Goal: Transaction & Acquisition: Purchase product/service

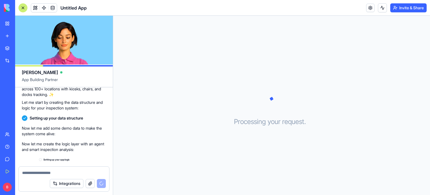
scroll to position [128, 0]
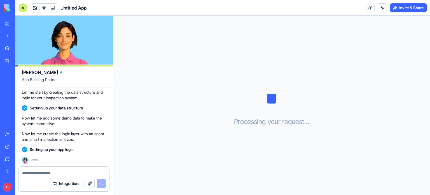
click at [75, 184] on button "Integrations" at bounding box center [67, 183] width 34 height 9
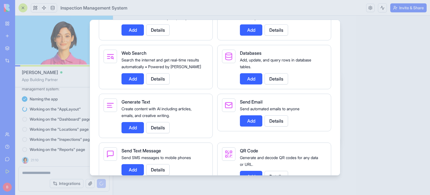
scroll to position [982, 0]
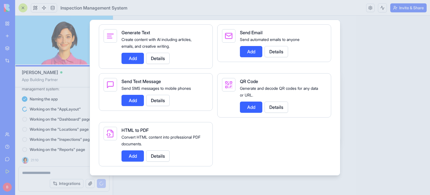
click at [364, 69] on div at bounding box center [215, 97] width 430 height 195
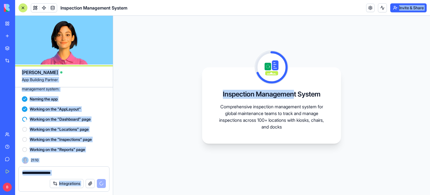
drag, startPoint x: 294, startPoint y: 20, endPoint x: 125, endPoint y: 10, distance: 169.2
click at [125, 10] on div "Inspection Management System Invite & Share [PERSON_NAME] App Building Partner …" at bounding box center [222, 97] width 415 height 195
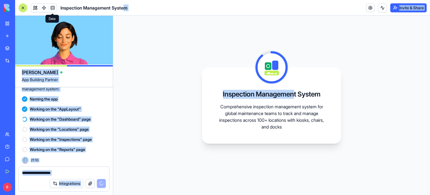
click at [53, 6] on span at bounding box center [53, 8] width 16 height 16
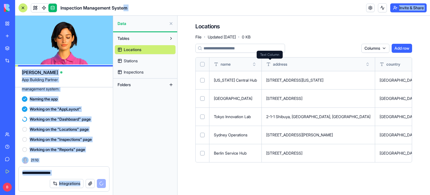
scroll to position [0, 27]
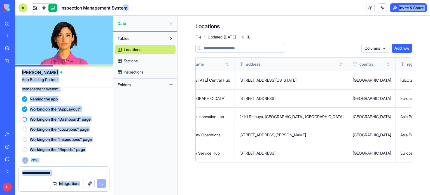
click at [153, 59] on link "Stations" at bounding box center [145, 60] width 61 height 9
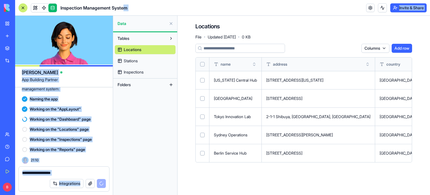
click at [137, 75] on link "Inspections" at bounding box center [145, 71] width 61 height 9
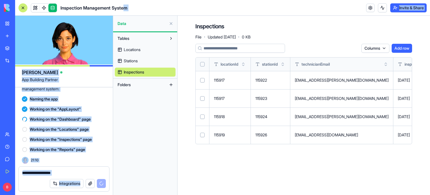
click at [171, 24] on button at bounding box center [171, 23] width 9 height 9
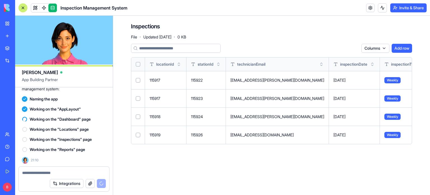
click at [171, 33] on div "Inspections File · Updated [DATE] · 0 KB" at bounding box center [158, 30] width 55 height 17
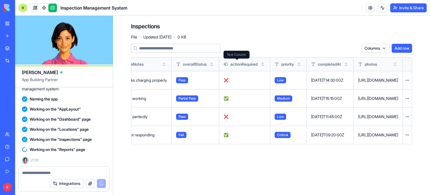
scroll to position [0, 871]
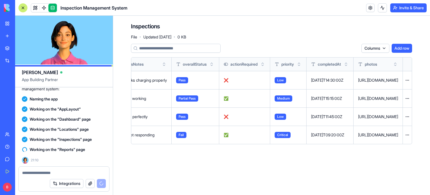
click at [21, 47] on div "Marketplace" at bounding box center [16, 48] width 7 height 6
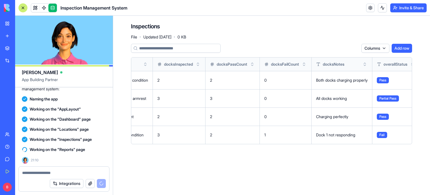
scroll to position [0, 615]
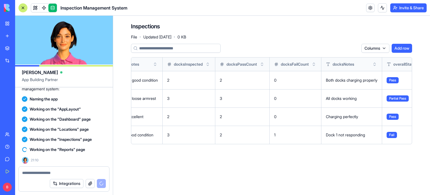
click at [90, 179] on button "button" at bounding box center [90, 183] width 9 height 9
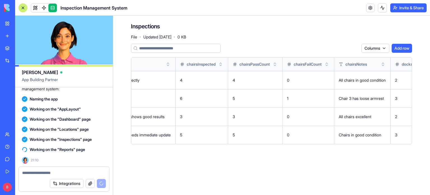
scroll to position [0, 382]
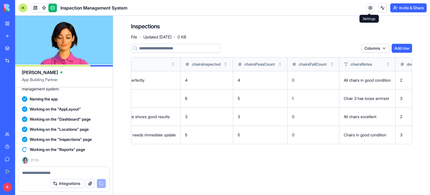
click at [372, 7] on link at bounding box center [370, 8] width 8 height 8
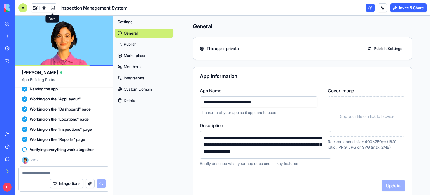
click at [132, 67] on link "Members" at bounding box center [144, 66] width 59 height 9
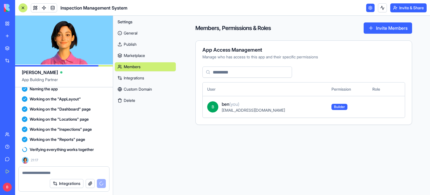
click at [261, 71] on input at bounding box center [247, 71] width 90 height 11
click at [372, 32] on button "Invite Members" at bounding box center [388, 27] width 48 height 11
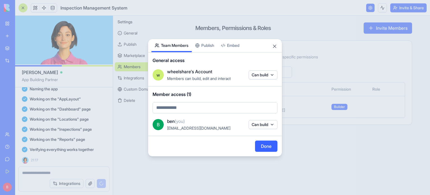
scroll to position [301, 0]
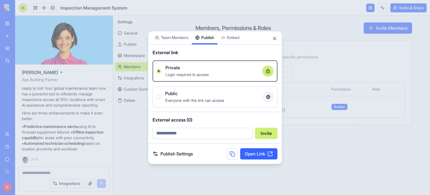
click at [211, 48] on div "Share App Team Members Publish Embed External link Private Login required to ac…" at bounding box center [215, 97] width 134 height 133
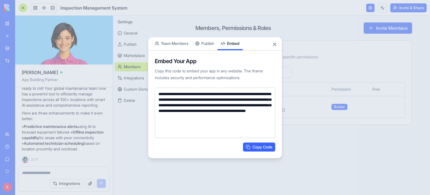
click at [239, 33] on body "BETA My Workspace New app Marketplace Integrations Recent Untitled App AI Logo …" at bounding box center [215, 97] width 430 height 195
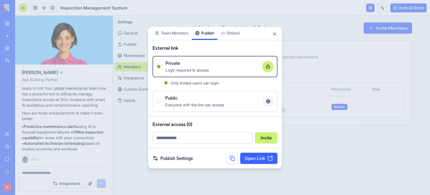
click at [204, 46] on div "Share App Team Members Publish Embed External link Private Login required to ac…" at bounding box center [215, 97] width 134 height 142
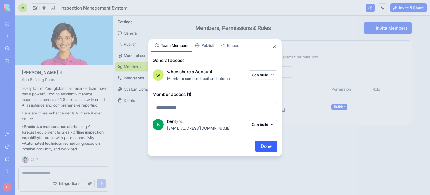
click at [183, 29] on body "BETA My Workspace New app Marketplace Integrations Recent Untitled App AI Logo …" at bounding box center [215, 97] width 430 height 195
click at [275, 46] on button "Close" at bounding box center [275, 46] width 6 height 6
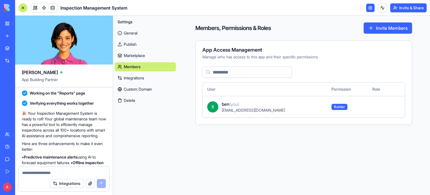
scroll to position [246, 0]
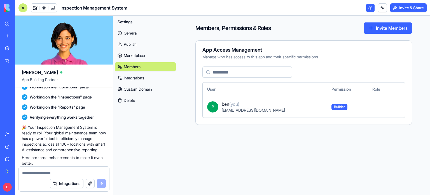
click at [382, 11] on button at bounding box center [382, 7] width 9 height 9
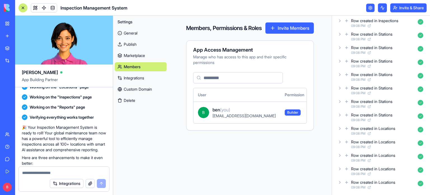
scroll to position [0, 0]
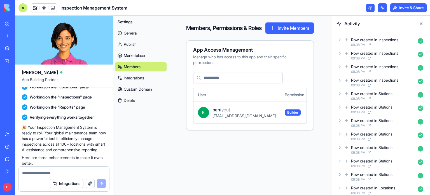
click at [421, 23] on button at bounding box center [421, 23] width 9 height 9
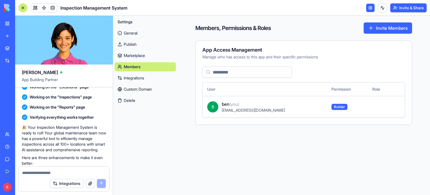
click at [143, 31] on link "General" at bounding box center [145, 33] width 61 height 9
click at [134, 31] on link "General" at bounding box center [145, 33] width 61 height 9
click at [25, 6] on div at bounding box center [22, 7] width 9 height 9
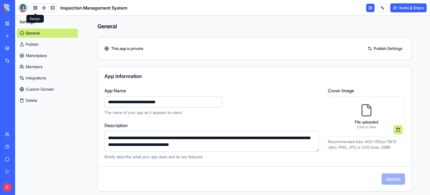
click at [34, 9] on span at bounding box center [35, 8] width 16 height 16
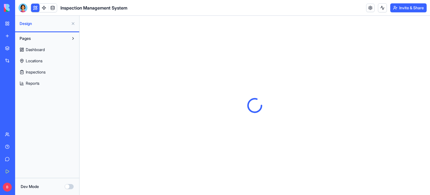
click at [56, 49] on link "Dashboard" at bounding box center [47, 49] width 61 height 9
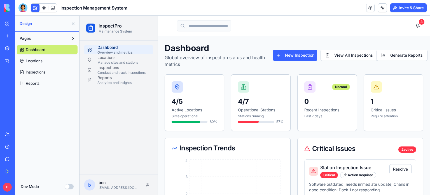
click at [221, 30] on input at bounding box center [204, 25] width 54 height 11
click at [359, 57] on button "View All Inspections" at bounding box center [349, 55] width 57 height 11
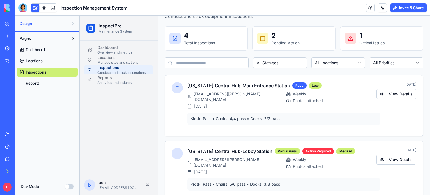
scroll to position [43, 0]
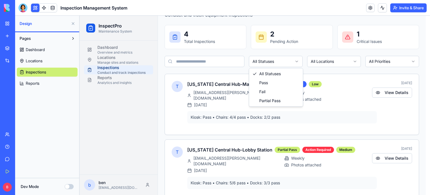
click at [290, 60] on html "InspectPro Maintenance System Dashboard Overview and metrics Locations Manage s…" at bounding box center [255, 152] width 351 height 359
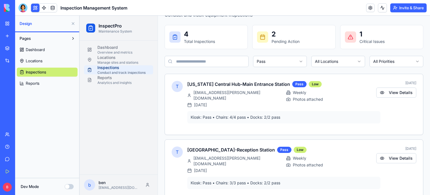
click at [295, 59] on html "InspectPro Maintenance System Dashboard Overview and metrics Locations Manage s…" at bounding box center [255, 90] width 351 height 234
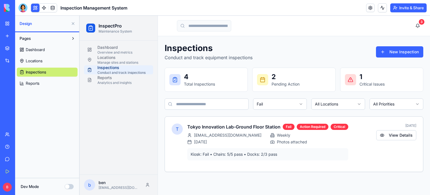
scroll to position [0, 0]
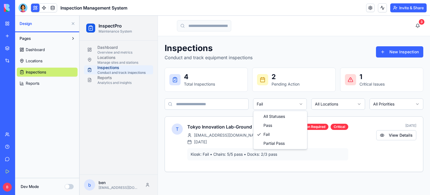
click at [288, 103] on html "InspectPro Maintenance System Dashboard Overview and metrics Locations Manage s…" at bounding box center [255, 105] width 351 height 179
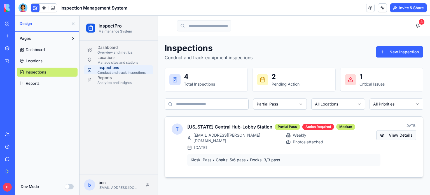
click at [408, 137] on button "View Details" at bounding box center [396, 135] width 40 height 10
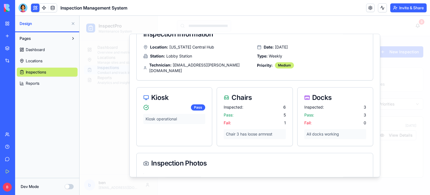
scroll to position [28, 0]
click at [276, 133] on div "Inspected: 6 Pass: 5 Fail: 1 Chair 3 has loose armrest" at bounding box center [254, 124] width 75 height 41
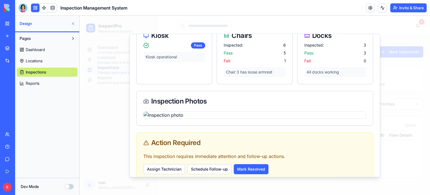
scroll to position [115, 0]
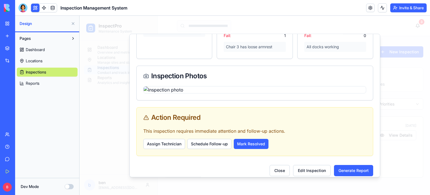
click at [247, 86] on img at bounding box center [254, 89] width 223 height 7
click at [205, 139] on button "Schedule Follow-up" at bounding box center [209, 144] width 44 height 10
click at [213, 140] on button "Schedule Follow-up" at bounding box center [209, 144] width 44 height 10
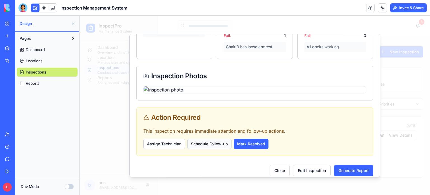
click at [213, 140] on button "Schedule Follow-up" at bounding box center [209, 144] width 44 height 10
click at [177, 140] on button "Assign Technician" at bounding box center [164, 144] width 42 height 10
click at [309, 169] on button "Edit Inspection" at bounding box center [312, 170] width 38 height 11
click at [316, 166] on button "Edit Inspection" at bounding box center [312, 170] width 38 height 11
click at [344, 165] on button "Generate Report" at bounding box center [353, 170] width 39 height 11
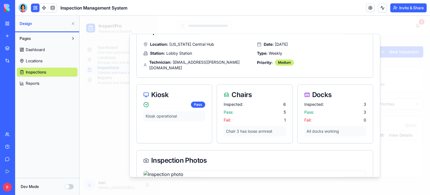
scroll to position [0, 0]
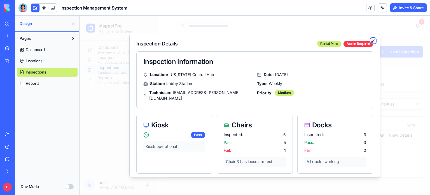
click at [371, 39] on icon "button" at bounding box center [373, 40] width 4 height 4
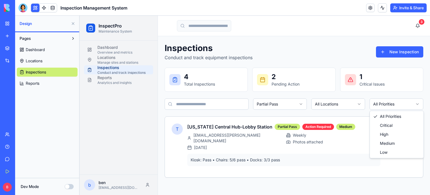
click at [396, 106] on html "InspectPro Maintenance System Dashboard Overview and metrics Locations Manage s…" at bounding box center [255, 105] width 351 height 179
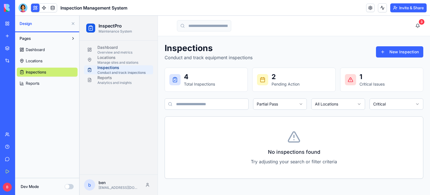
click at [410, 103] on html "InspectPro Maintenance System Dashboard Overview and metrics Locations Manage s…" at bounding box center [255, 105] width 351 height 179
click at [421, 108] on body "InspectPro Maintenance System Dashboard Overview and metrics Locations Manage s…" at bounding box center [255, 105] width 351 height 179
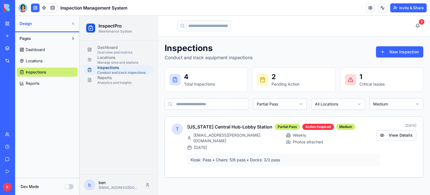
click at [400, 101] on html "InspectPro Maintenance System Dashboard Overview and metrics Locations Manage s…" at bounding box center [255, 105] width 351 height 179
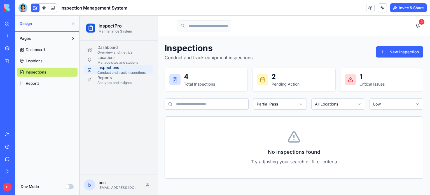
click at [391, 106] on html "InspectPro Maintenance System Dashboard Overview and metrics Locations Manage s…" at bounding box center [255, 105] width 351 height 179
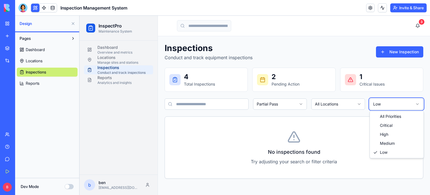
click at [297, 101] on html "InspectPro Maintenance System Dashboard Overview and metrics Locations Manage s…" at bounding box center [255, 105] width 351 height 179
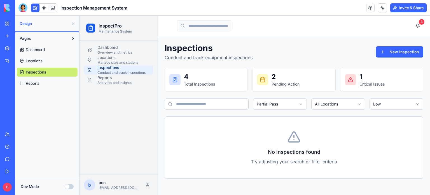
click at [297, 101] on html "InspectPro Maintenance System Dashboard Overview and metrics Locations Manage s…" at bounding box center [255, 105] width 351 height 179
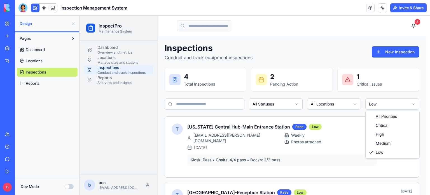
click at [384, 108] on body "InspectPro Maintenance System Dashboard Overview and metrics Locations Manage s…" at bounding box center [253, 133] width 346 height 234
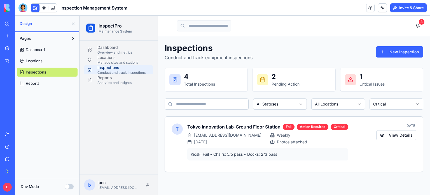
click at [399, 105] on html "InspectPro Maintenance System Dashboard Overview and metrics Locations Manage s…" at bounding box center [255, 105] width 351 height 179
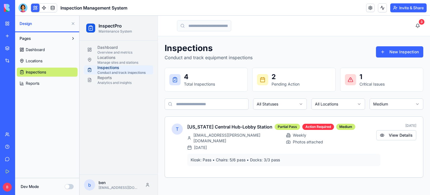
click at [406, 108] on html "InspectPro Maintenance System Dashboard Overview and metrics Locations Manage s…" at bounding box center [255, 105] width 351 height 179
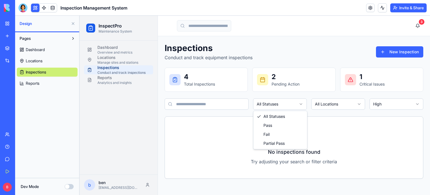
click at [280, 108] on html "InspectPro Maintenance System Dashboard Overview and metrics Locations Manage s…" at bounding box center [255, 105] width 351 height 179
click at [221, 104] on html "InspectPro Maintenance System Dashboard Overview and metrics Locations Manage s…" at bounding box center [255, 105] width 351 height 179
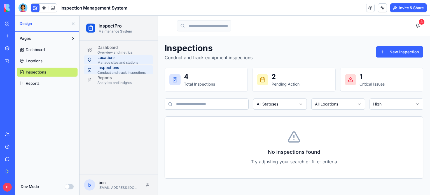
click at [116, 60] on div "Manage sites and stations" at bounding box center [123, 62] width 52 height 4
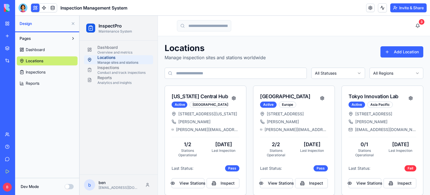
click at [393, 73] on html "InspectPro Maintenance System Dashboard Overview and metrics Locations Manage s…" at bounding box center [255, 164] width 351 height 297
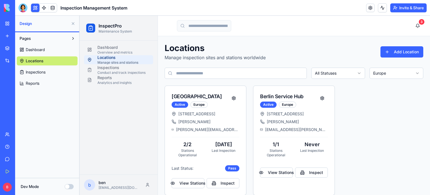
scroll to position [15, 0]
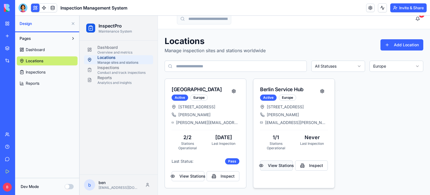
click at [274, 160] on button "View Stations" at bounding box center [276, 165] width 33 height 10
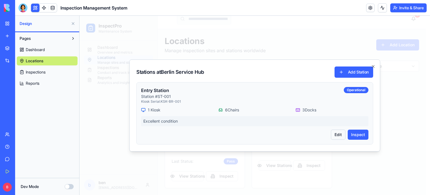
click at [340, 136] on button "Edit" at bounding box center [338, 134] width 15 height 10
click at [342, 134] on button "Edit" at bounding box center [338, 134] width 15 height 10
drag, startPoint x: 342, startPoint y: 134, endPoint x: 377, endPoint y: 60, distance: 81.8
click at [377, 60] on div "Stations at [GEOGRAPHIC_DATA] Service Hub Add Station Entry Station Station # S…" at bounding box center [254, 105] width 251 height 92
click at [352, 70] on button "Add Station" at bounding box center [354, 71] width 39 height 11
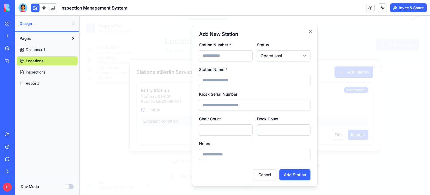
scroll to position [1, 0]
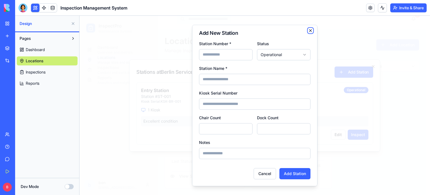
click at [308, 32] on icon "button" at bounding box center [310, 30] width 4 height 4
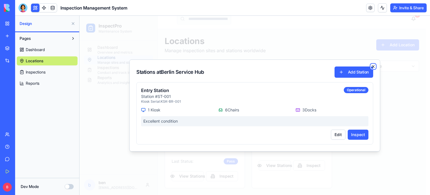
click at [373, 66] on icon "button" at bounding box center [373, 66] width 4 height 4
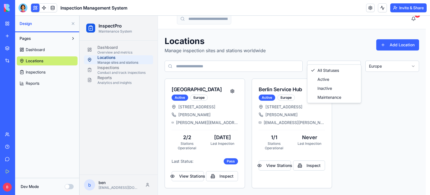
click at [339, 57] on html "InspectPro Maintenance System Dashboard Overview and metrics Locations Manage s…" at bounding box center [255, 102] width 351 height 186
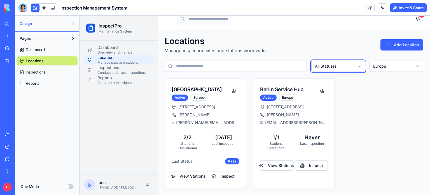
click at [282, 53] on html "InspectPro Maintenance System Dashboard Overview and metrics Locations Manage s…" at bounding box center [255, 102] width 351 height 186
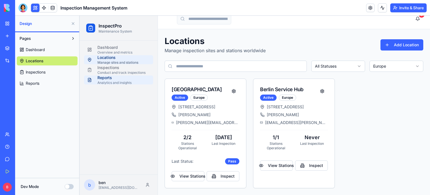
click at [131, 78] on div "Reports" at bounding box center [123, 78] width 52 height 6
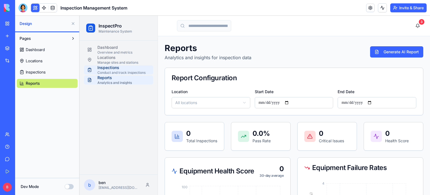
click at [99, 72] on div "Conduct and track inspections" at bounding box center [123, 72] width 52 height 4
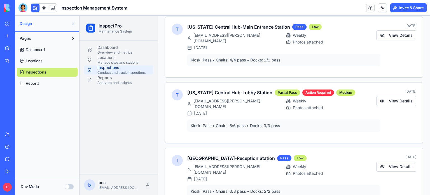
scroll to position [163, 0]
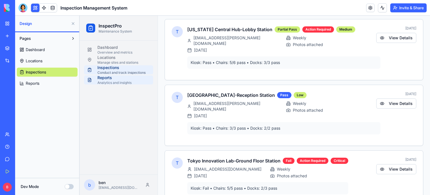
click at [129, 77] on div "Reports" at bounding box center [123, 78] width 52 height 6
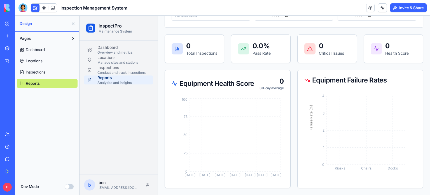
click at [261, 130] on icon "[DATE] Aug [DATE] Sep [DATE] Sep [DATE] 0 25 50 75 100" at bounding box center [227, 139] width 110 height 84
click at [238, 138] on icon "[DATE] Aug [DATE] Sep [DATE] Sep [DATE] 0 25 50 75 100" at bounding box center [227, 139] width 110 height 84
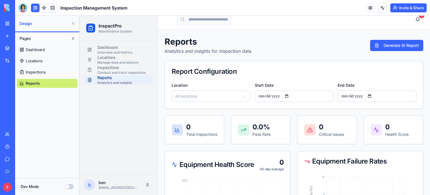
scroll to position [0, 0]
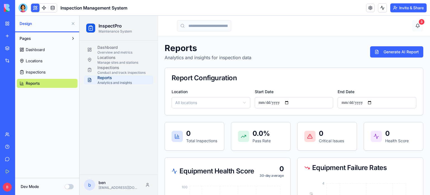
click at [415, 27] on button "3" at bounding box center [417, 25] width 11 height 11
click at [419, 22] on div "3" at bounding box center [422, 22] width 6 height 6
click at [414, 26] on button "3" at bounding box center [417, 25] width 11 height 11
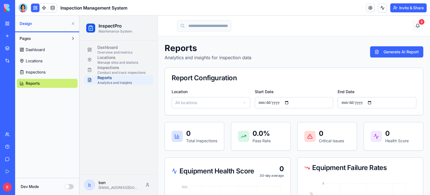
click at [414, 26] on button "3" at bounding box center [417, 25] width 11 height 11
click at [130, 55] on div "Locations" at bounding box center [123, 58] width 52 height 6
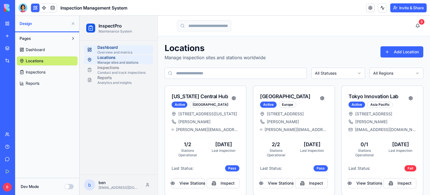
click at [125, 50] on div "Overview and metrics" at bounding box center [123, 52] width 52 height 4
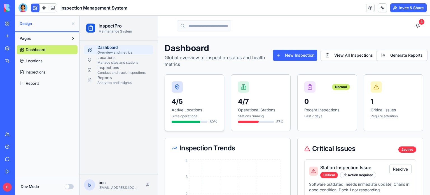
scroll to position [25, 0]
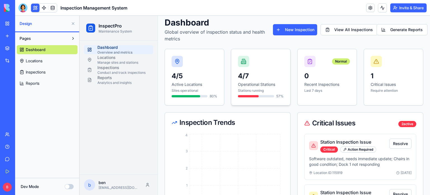
click at [267, 80] on p "4/7" at bounding box center [261, 75] width 46 height 9
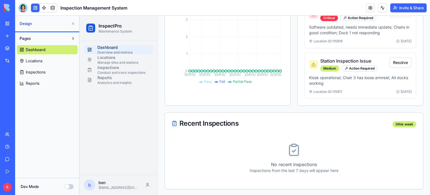
scroll to position [0, 0]
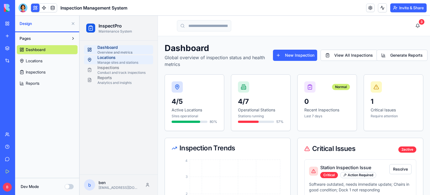
click at [126, 56] on div "Locations" at bounding box center [123, 58] width 52 height 6
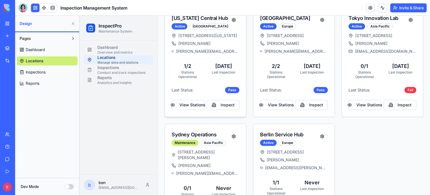
scroll to position [79, 0]
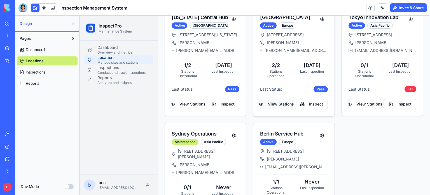
click at [272, 109] on button "View Stations" at bounding box center [276, 104] width 33 height 10
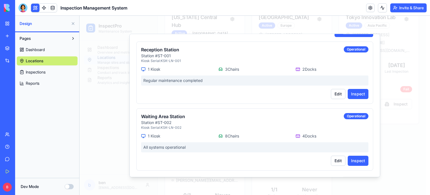
scroll to position [0, 0]
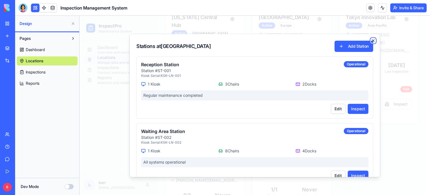
click at [371, 40] on icon "button" at bounding box center [373, 40] width 4 height 4
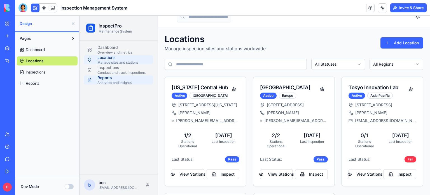
scroll to position [3, 0]
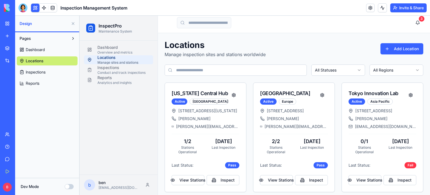
click at [47, 82] on link "Reports" at bounding box center [47, 83] width 61 height 9
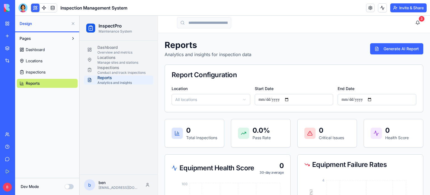
click at [47, 82] on link "Reports" at bounding box center [47, 83] width 61 height 9
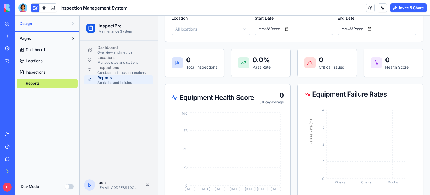
scroll to position [92, 0]
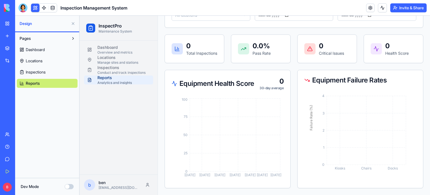
click at [231, 97] on icon "[DATE] Aug [DATE] Sep [DATE] Sep [DATE] 0 25 50 75 100" at bounding box center [227, 139] width 110 height 84
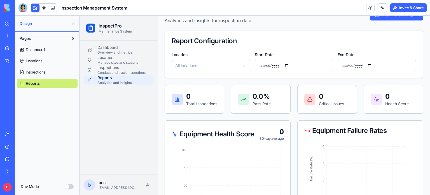
scroll to position [37, 0]
click at [232, 61] on html "**********" at bounding box center [255, 112] width 351 height 266
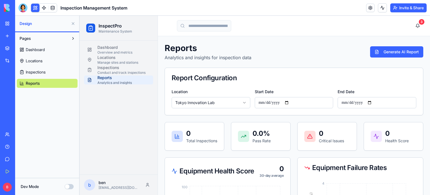
scroll to position [0, 0]
click at [287, 102] on input "**********" at bounding box center [294, 102] width 79 height 11
click at [391, 52] on button "Generate AI Report" at bounding box center [396, 51] width 53 height 11
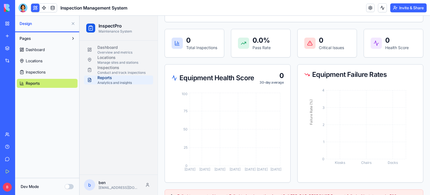
scroll to position [120, 0]
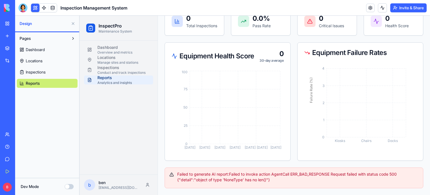
click at [68, 186] on button "Dev Mode" at bounding box center [69, 186] width 9 height 5
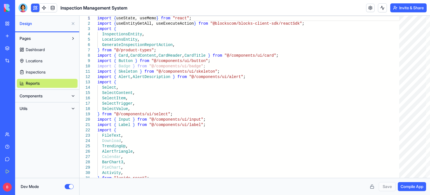
click at [43, 74] on span "Inspections" at bounding box center [36, 72] width 20 height 6
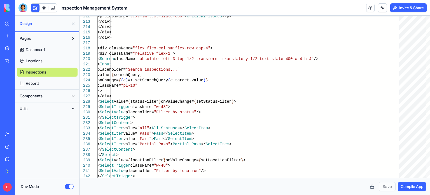
click at [66, 111] on button "Utils" at bounding box center [43, 108] width 52 height 9
click at [75, 106] on button at bounding box center [73, 108] width 9 height 9
click at [67, 62] on link "Locations" at bounding box center [47, 60] width 61 height 9
type textarea "**********"
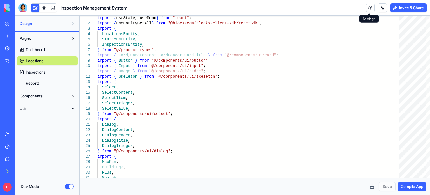
click at [373, 6] on div "Invite & Share" at bounding box center [396, 7] width 60 height 9
click at [368, 6] on link at bounding box center [370, 8] width 8 height 8
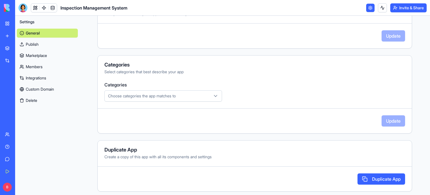
scroll to position [146, 0]
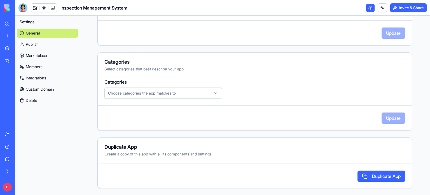
click at [215, 92] on icon "button" at bounding box center [215, 92] width 3 height 1
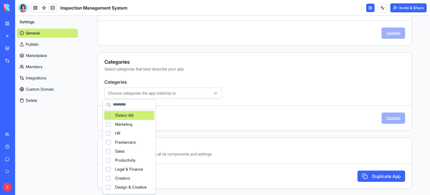
click at [215, 92] on icon "button" at bounding box center [215, 92] width 3 height 1
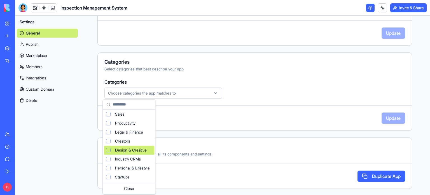
scroll to position [0, 0]
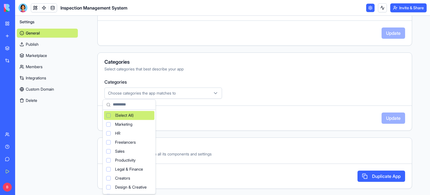
click at [188, 91] on html "**********" at bounding box center [215, 97] width 430 height 195
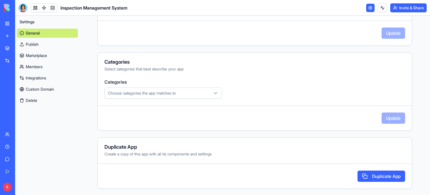
click at [53, 79] on link "Integrations" at bounding box center [47, 77] width 61 height 9
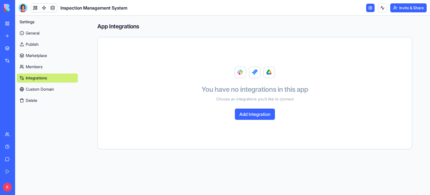
click at [51, 67] on link "Members" at bounding box center [47, 66] width 61 height 9
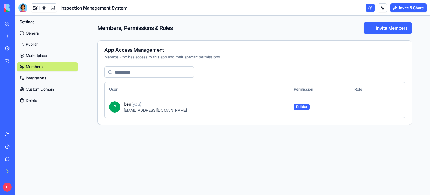
click at [21, 24] on div "My Workspace" at bounding box center [16, 24] width 7 height 6
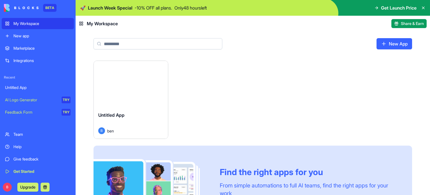
click at [388, 6] on span "Get Launch Price" at bounding box center [399, 7] width 36 height 7
click at [381, 7] on span "Get Launch Price" at bounding box center [399, 7] width 36 height 7
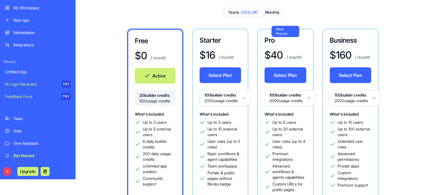
scroll to position [29, 0]
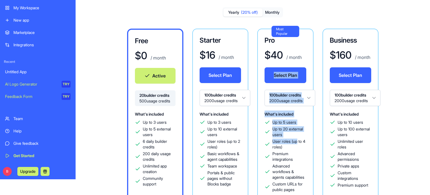
drag, startPoint x: 298, startPoint y: 140, endPoint x: 305, endPoint y: 54, distance: 85.7
click at [305, 54] on div "Most Popular Pro $ 40 / month Select Plan 100 builder credits 2000 usage credit…" at bounding box center [285, 115] width 56 height 172
click at [305, 54] on div "$ 40 / month" at bounding box center [286, 54] width 42 height 11
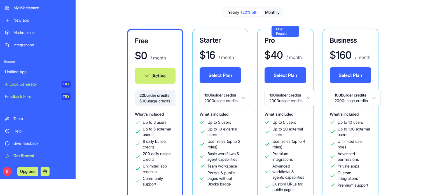
click at [276, 11] on button "Monthly" at bounding box center [273, 12] width 20 height 8
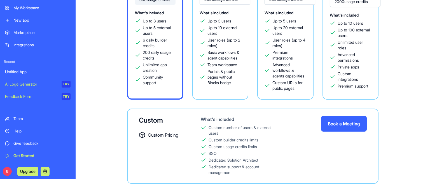
scroll to position [138, 0]
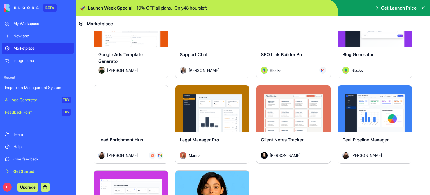
scroll to position [1494, 0]
